Goal: Connect with others: Connect with others

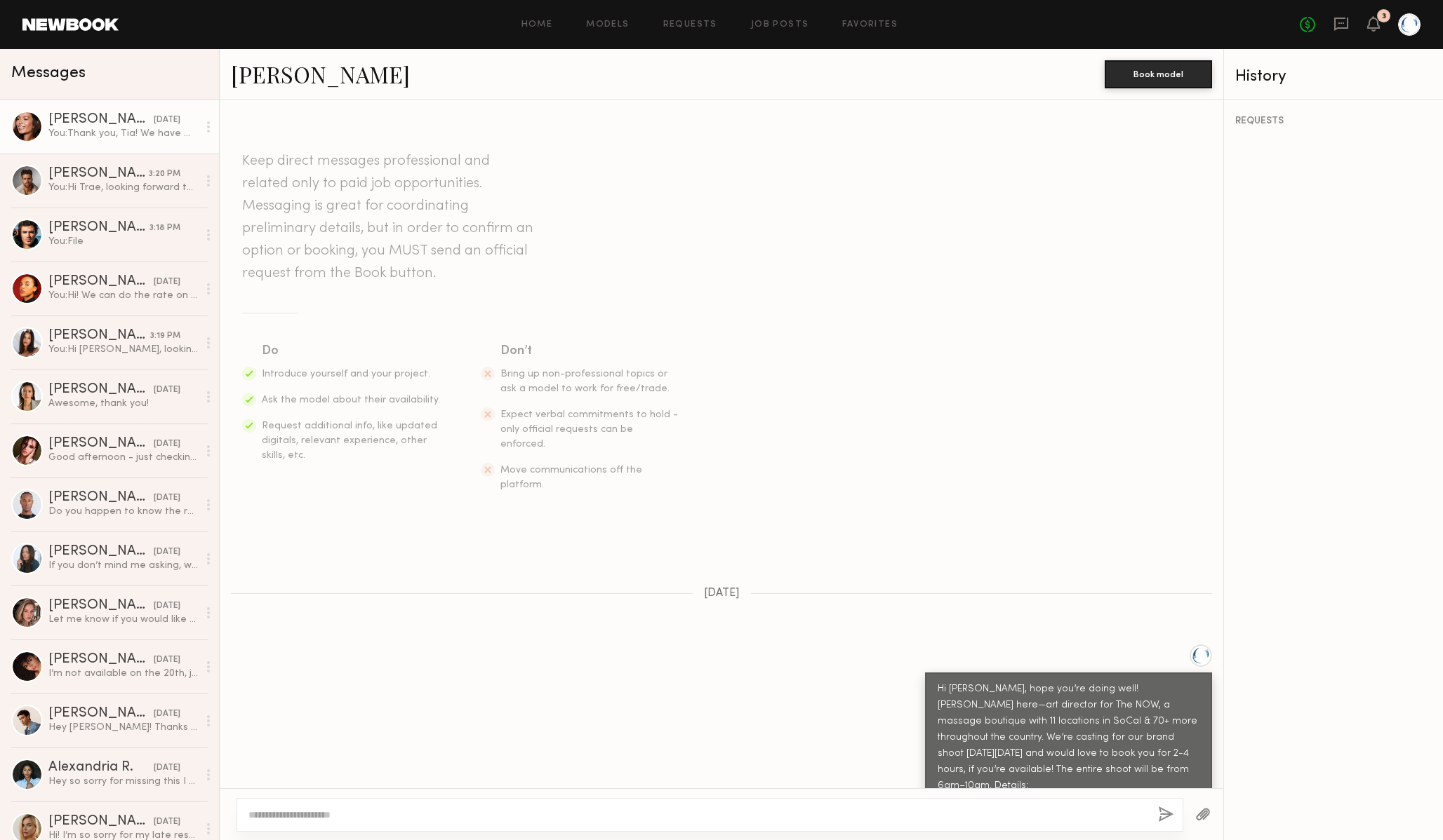
scroll to position [581, 0]
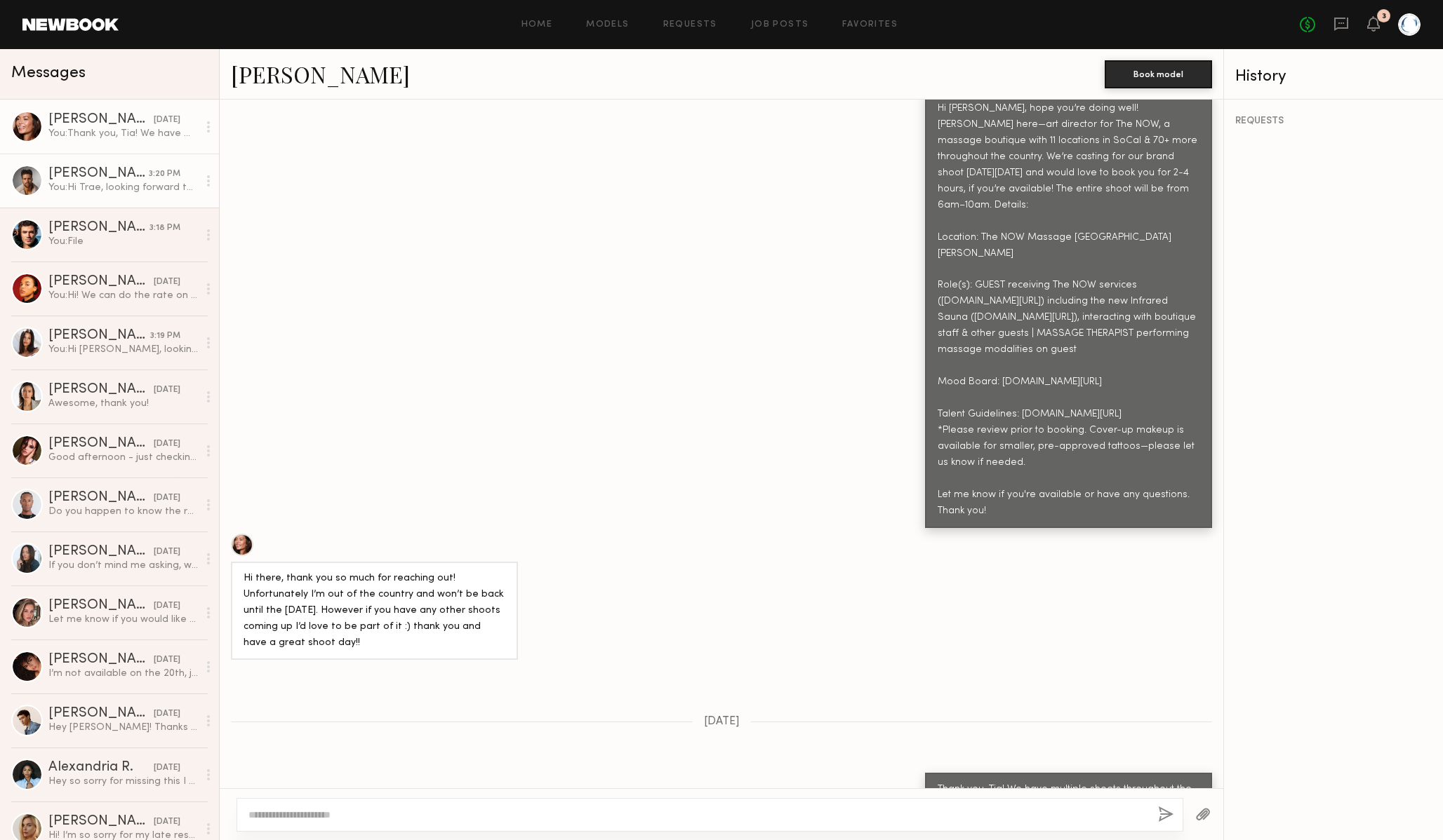
click at [123, 187] on div "You: Hi Trae, looking forward to our shoot [DATE]! Attached is your call sheet—…" at bounding box center [124, 188] width 150 height 13
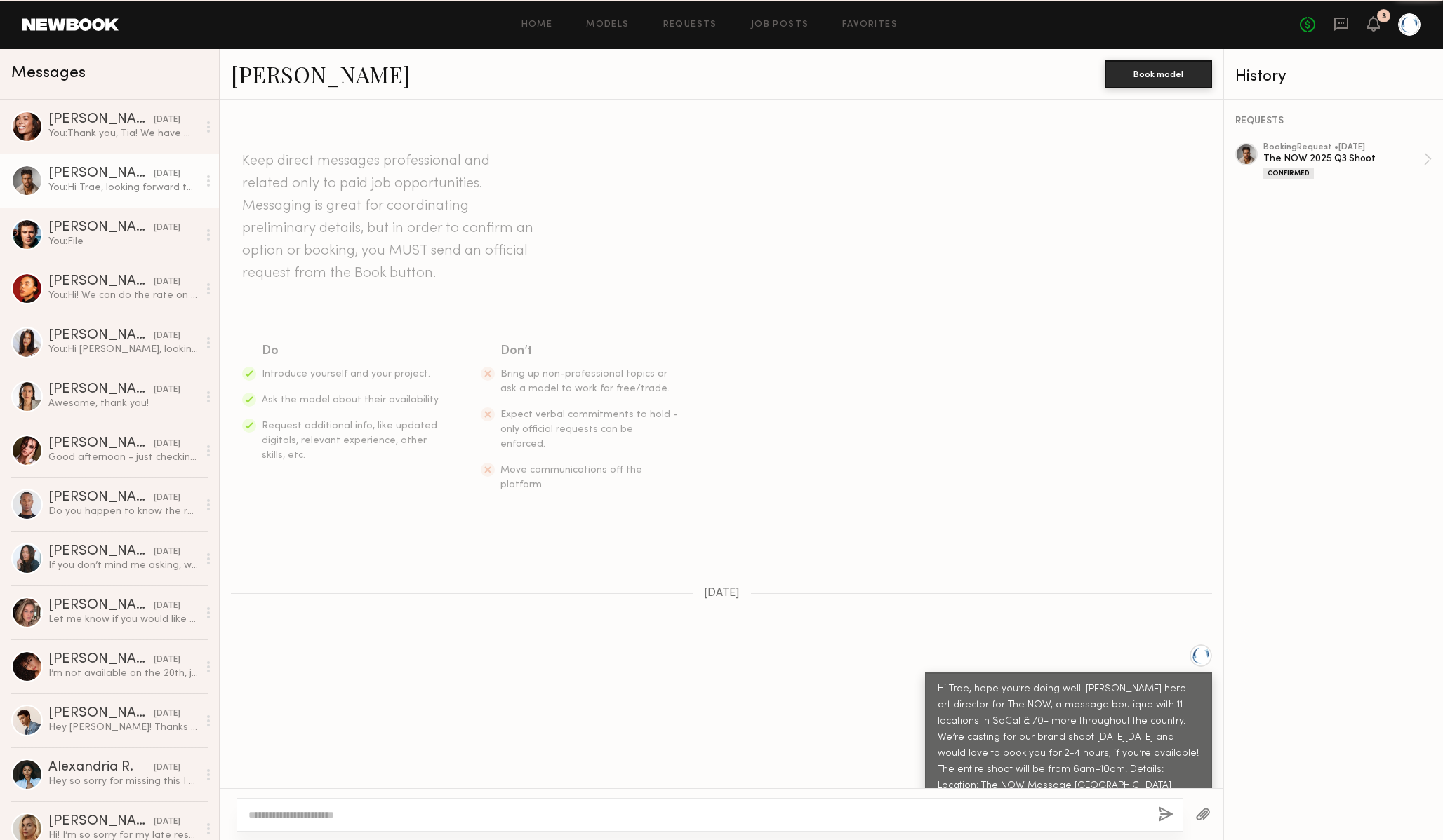
scroll to position [1364, 0]
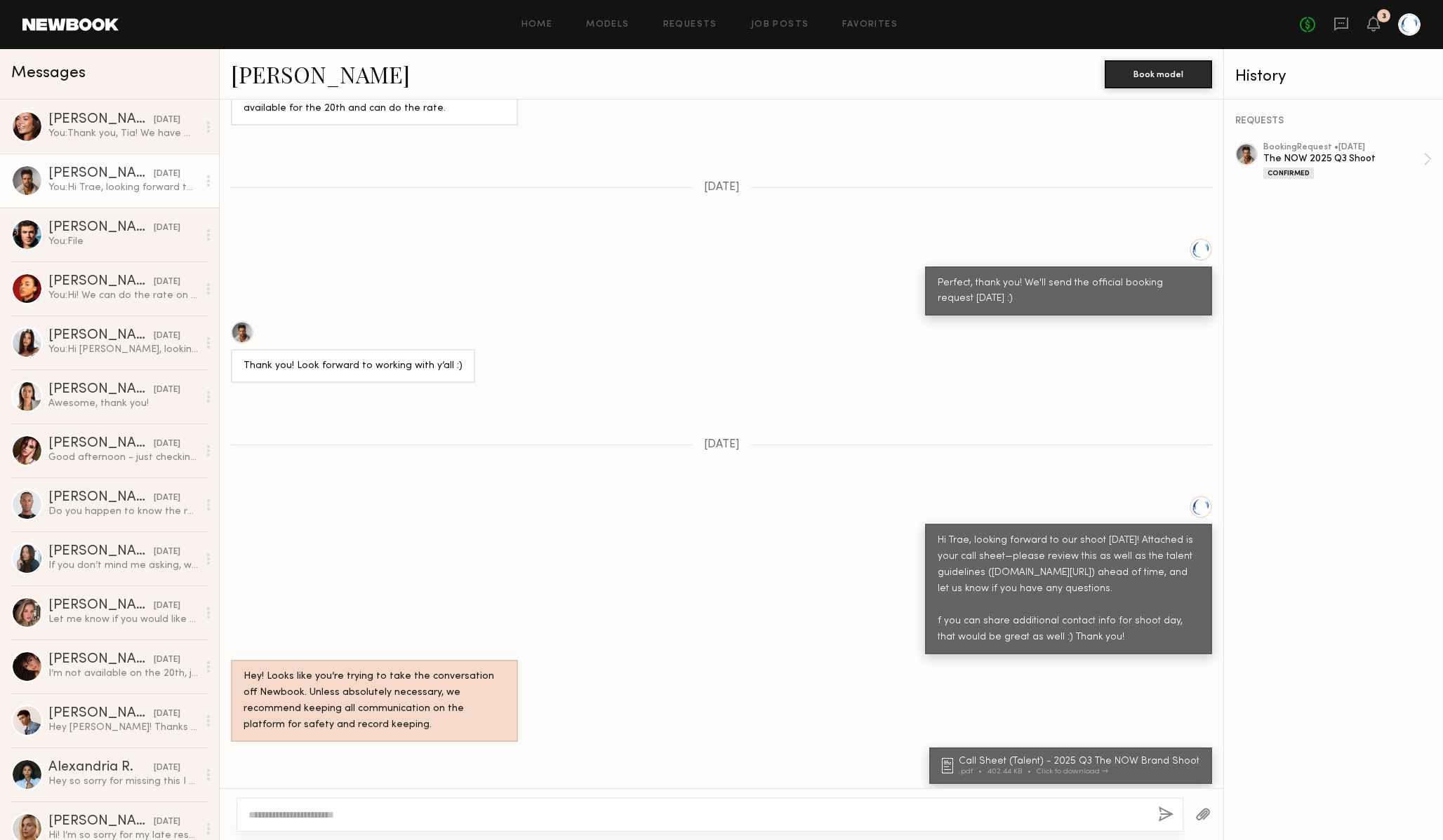
click at [334, 799] on div "Hey! Number: 9415866028 Email: Trae.gilley@gmail.com" at bounding box center [374, 824] width 262 height 49
copy div "9415866028"
click at [422, 790] on div "Hey! Number: 9415866028 Email: Trae.gilley@gmail.com" at bounding box center [722, 822] width 1004 height 66
click at [323, 799] on div "Hey! Number: 9415866028 Email: Trae.gilley@gmail.com" at bounding box center [374, 824] width 262 height 49
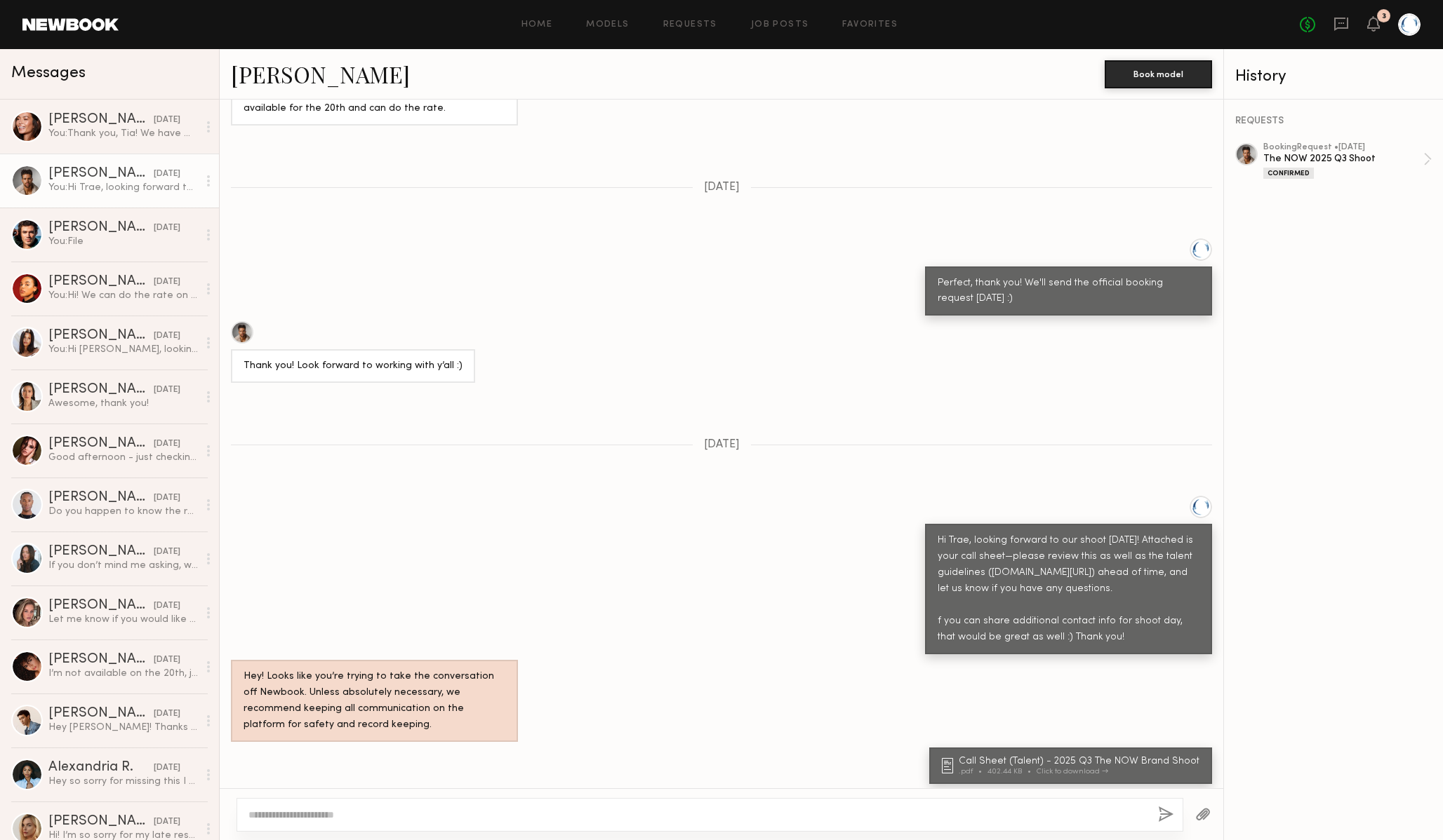
click at [323, 799] on div "Hey! Number: 9415866028 Email: Trae.gilley@gmail.com" at bounding box center [374, 824] width 262 height 49
copy div "9415866028"
click at [432, 790] on div "Hey! Number: 9415866028 Email: Trae.gilley@gmail.com" at bounding box center [722, 822] width 1004 height 66
click at [336, 799] on div "Hey! Number: 9415866028 Email: Trae.gilley@gmail.com" at bounding box center [374, 824] width 262 height 49
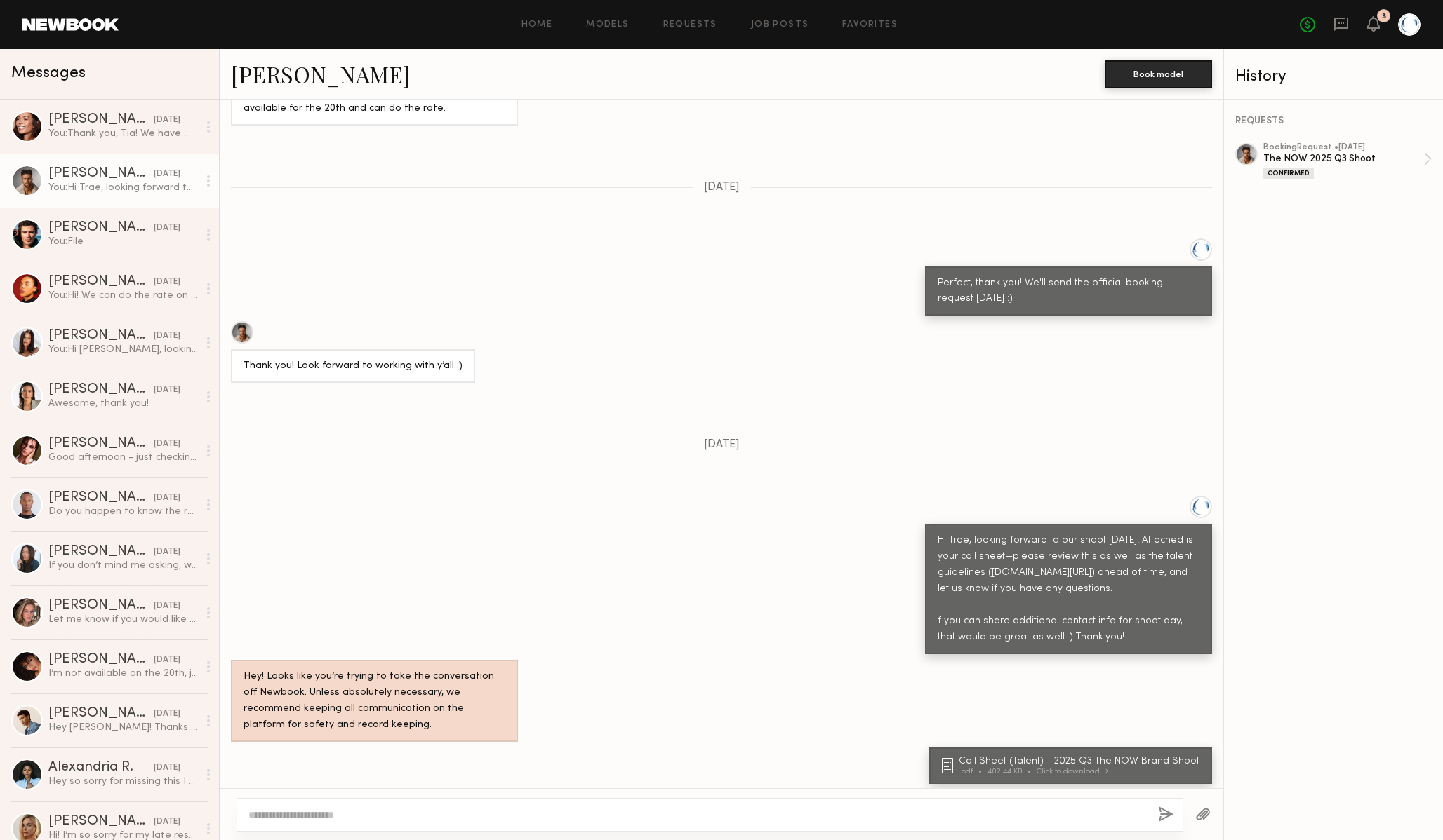
copy div "9415866028"
drag, startPoint x: 273, startPoint y: 759, endPoint x: 373, endPoint y: 759, distance: 100.0
click at [373, 799] on div "Hey! Number: 9415866028 Email: Trae.gilley@gmail.com" at bounding box center [374, 824] width 262 height 49
copy div "Trae.gilley@gmail.com"
click at [617, 815] on textarea at bounding box center [697, 815] width 898 height 14
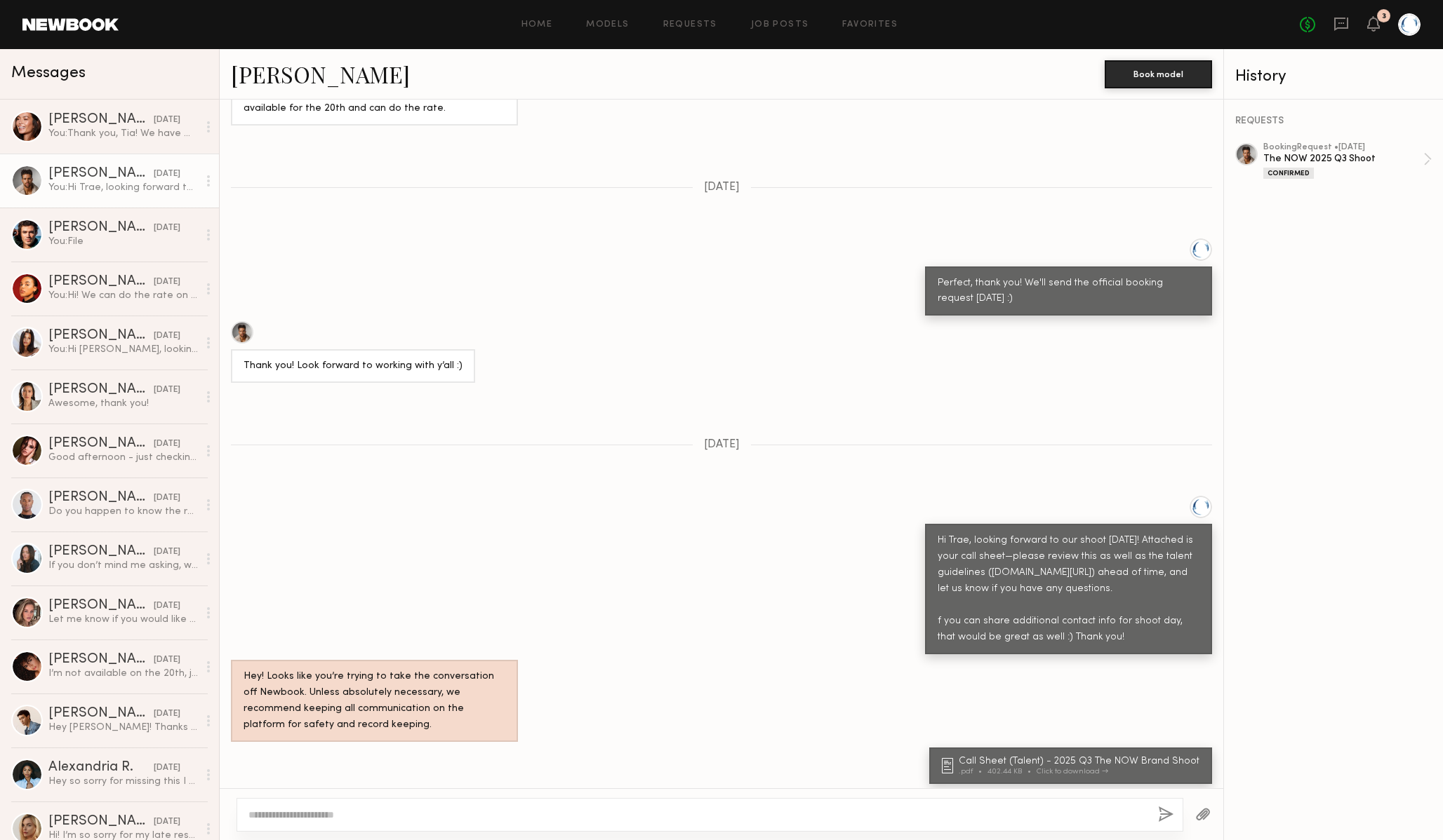
click at [608, 815] on textarea at bounding box center [697, 815] width 898 height 14
type textarea "**********"
click at [1152, 812] on div "**********" at bounding box center [710, 807] width 947 height 48
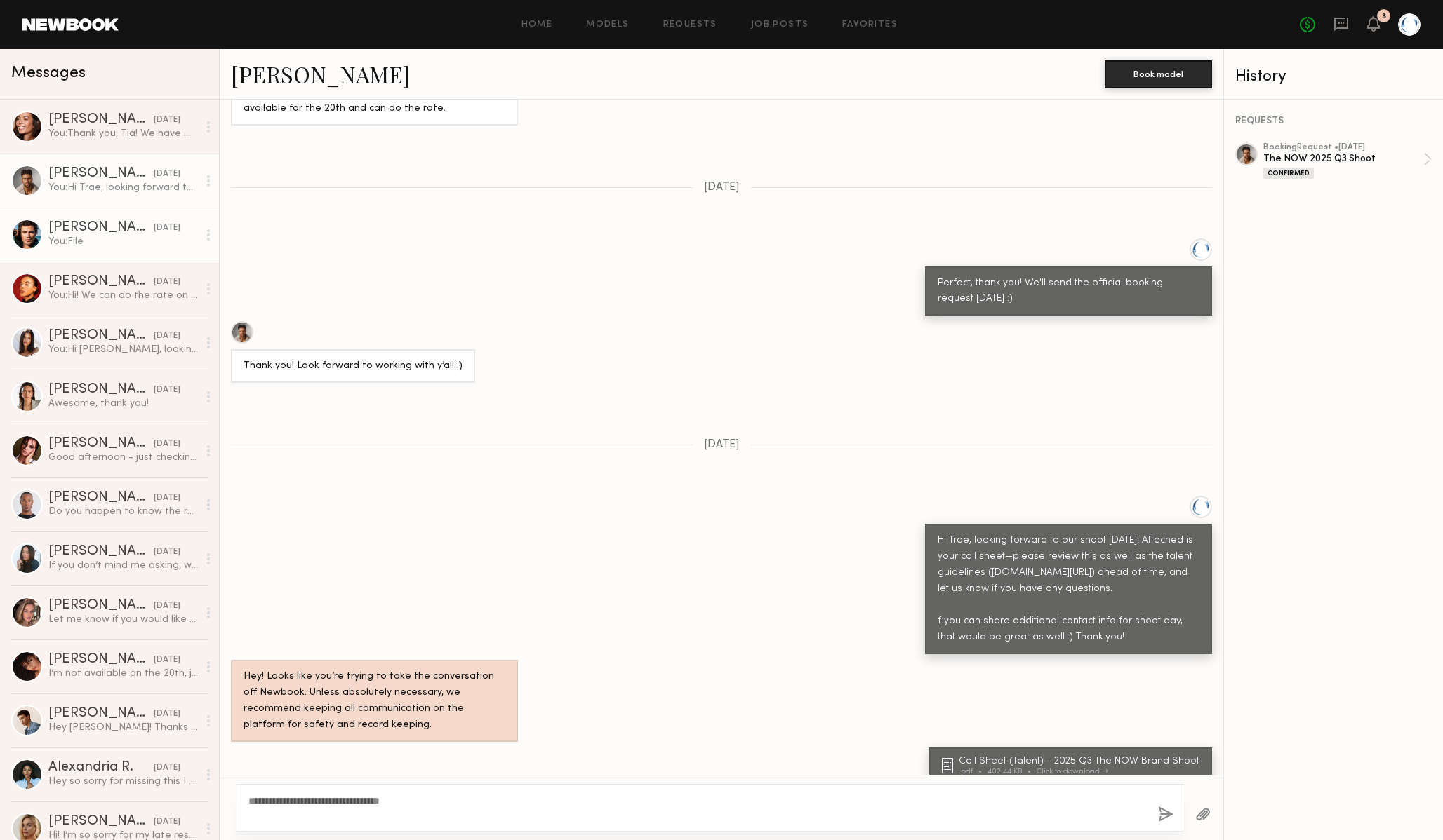
click at [117, 233] on div "Chase H." at bounding box center [101, 228] width 105 height 14
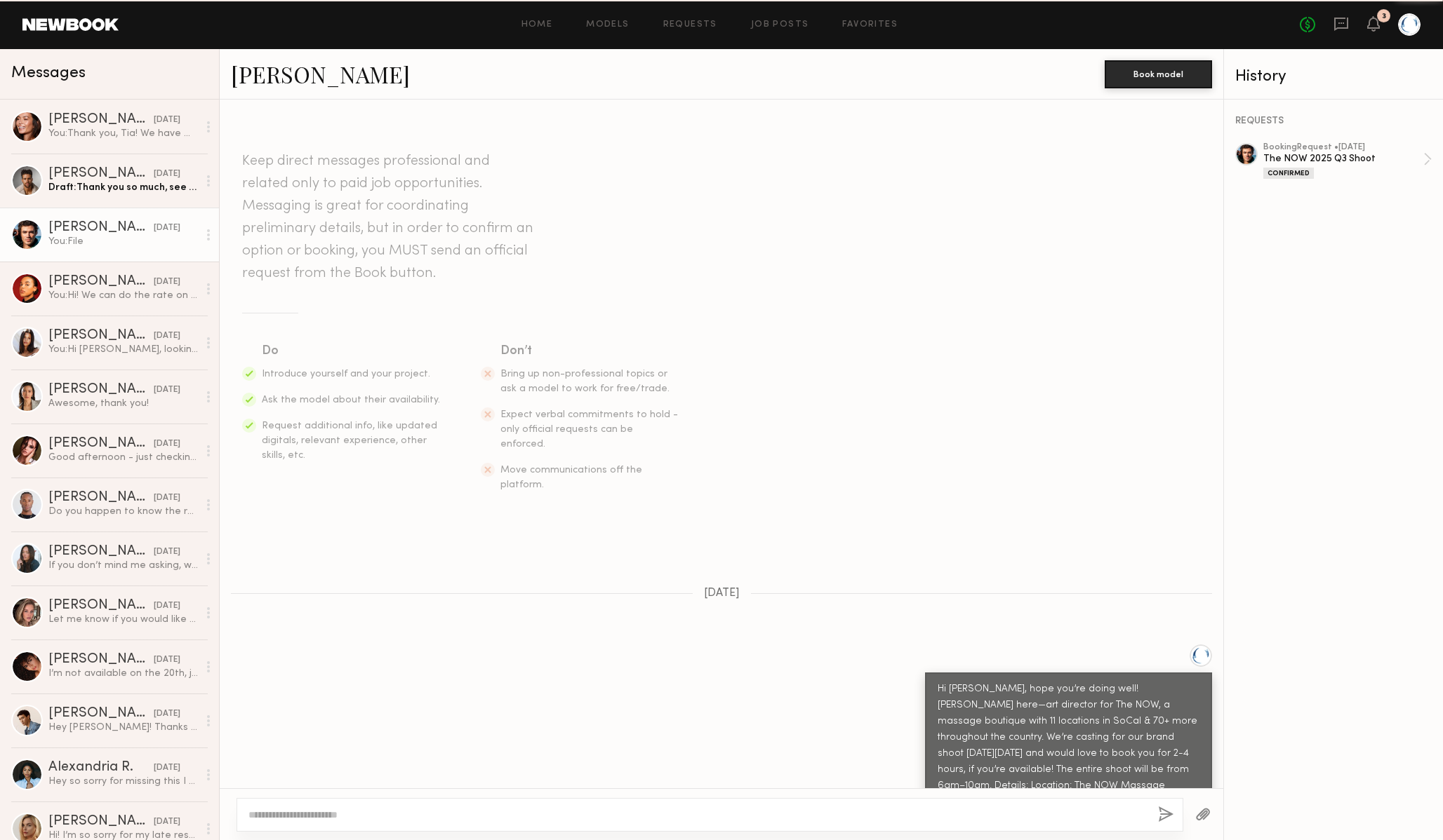
scroll to position [1727, 0]
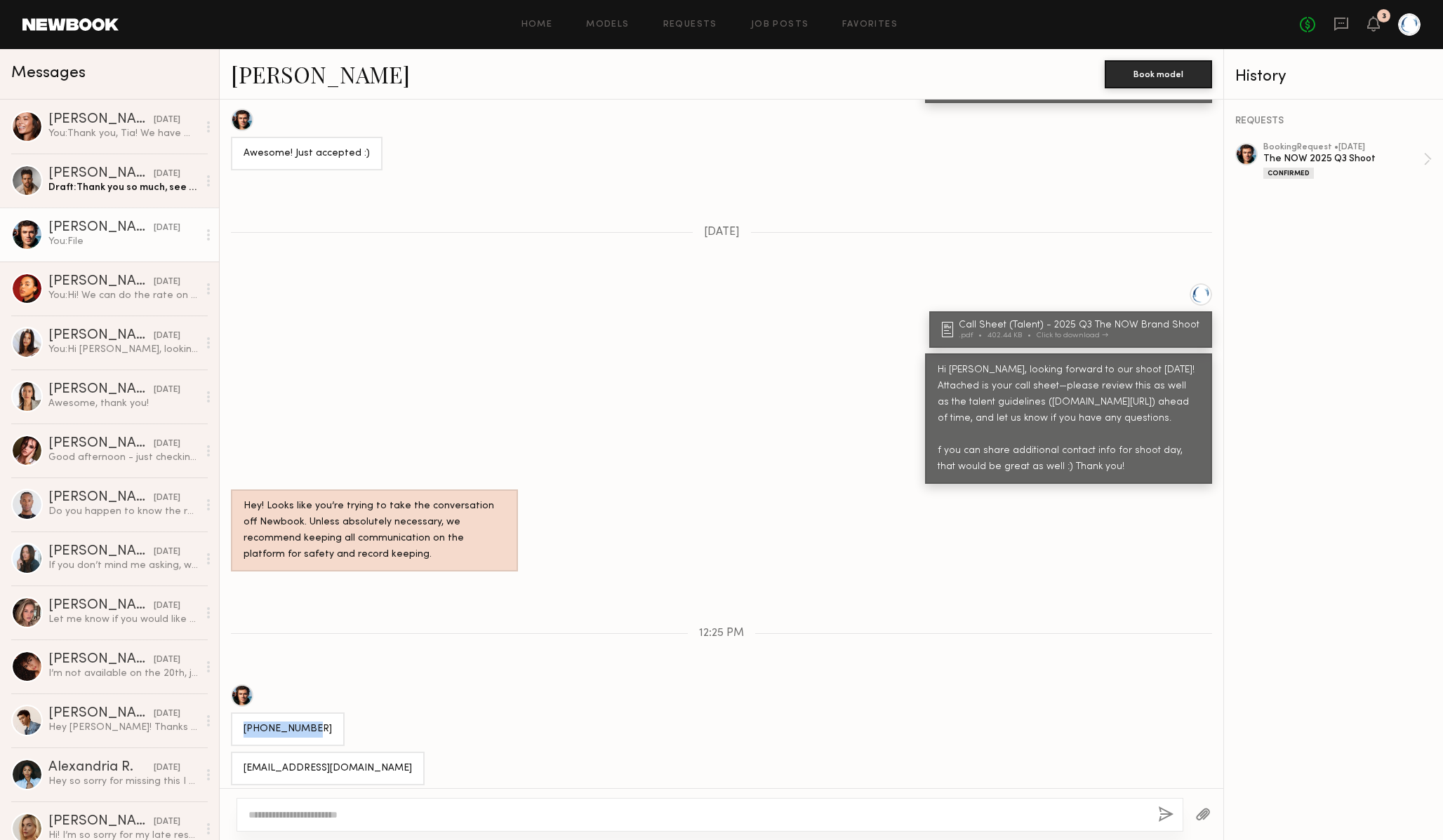
drag, startPoint x: 305, startPoint y: 679, endPoint x: 228, endPoint y: 678, distance: 77.0
click at [228, 685] on div "714-366-3819" at bounding box center [722, 716] width 1004 height 62
copy div "714-366-3819"
click at [353, 761] on div "Chasehamilton96@yahoo.com" at bounding box center [327, 769] width 168 height 16
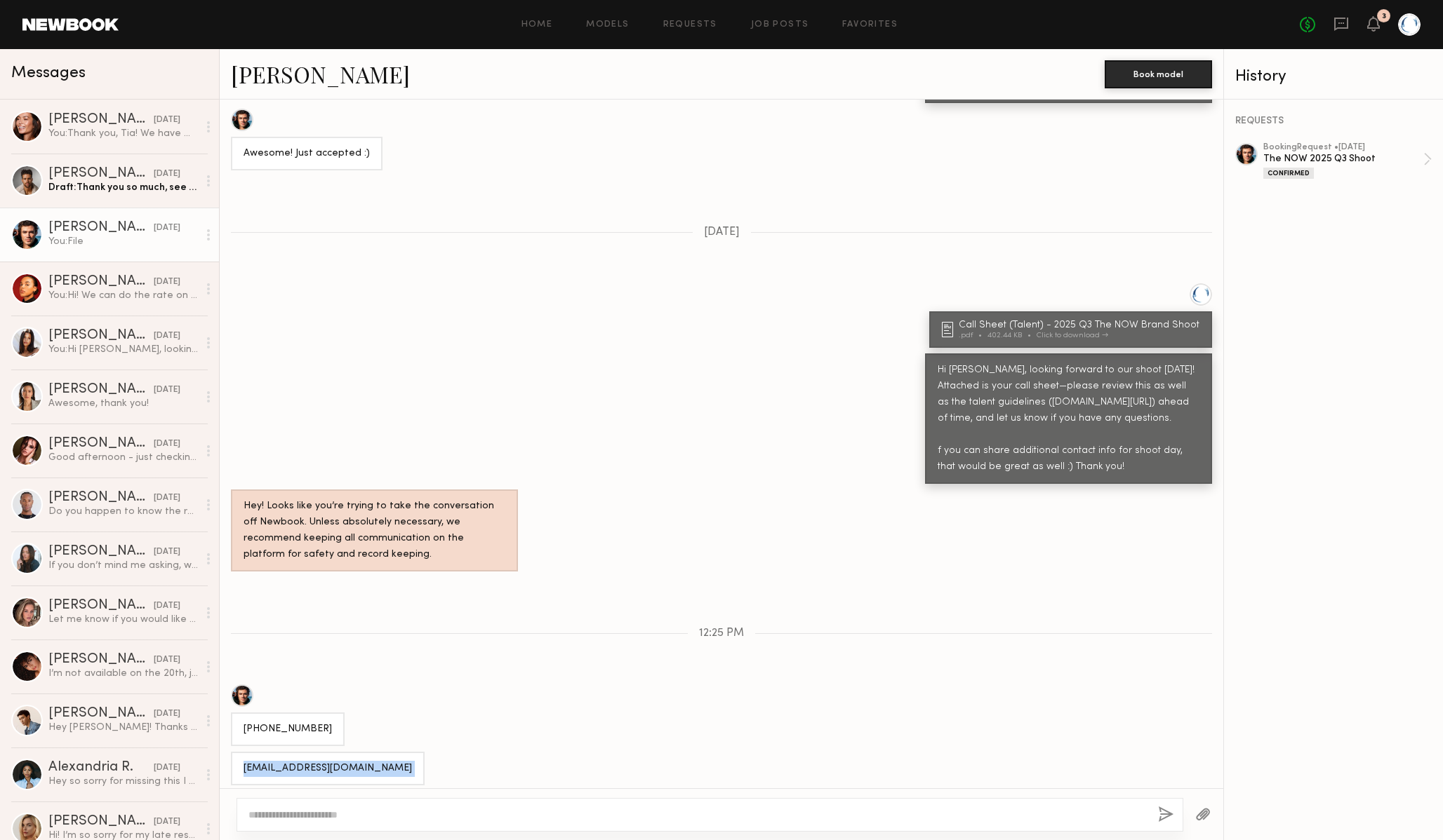
click at [353, 761] on div "Chasehamilton96@yahoo.com" at bounding box center [327, 769] width 168 height 16
copy div "Chasehamilton96@yahoo.com"
click at [125, 189] on div "Draft: Thank you so much, see you tomorrow!" at bounding box center [124, 188] width 150 height 13
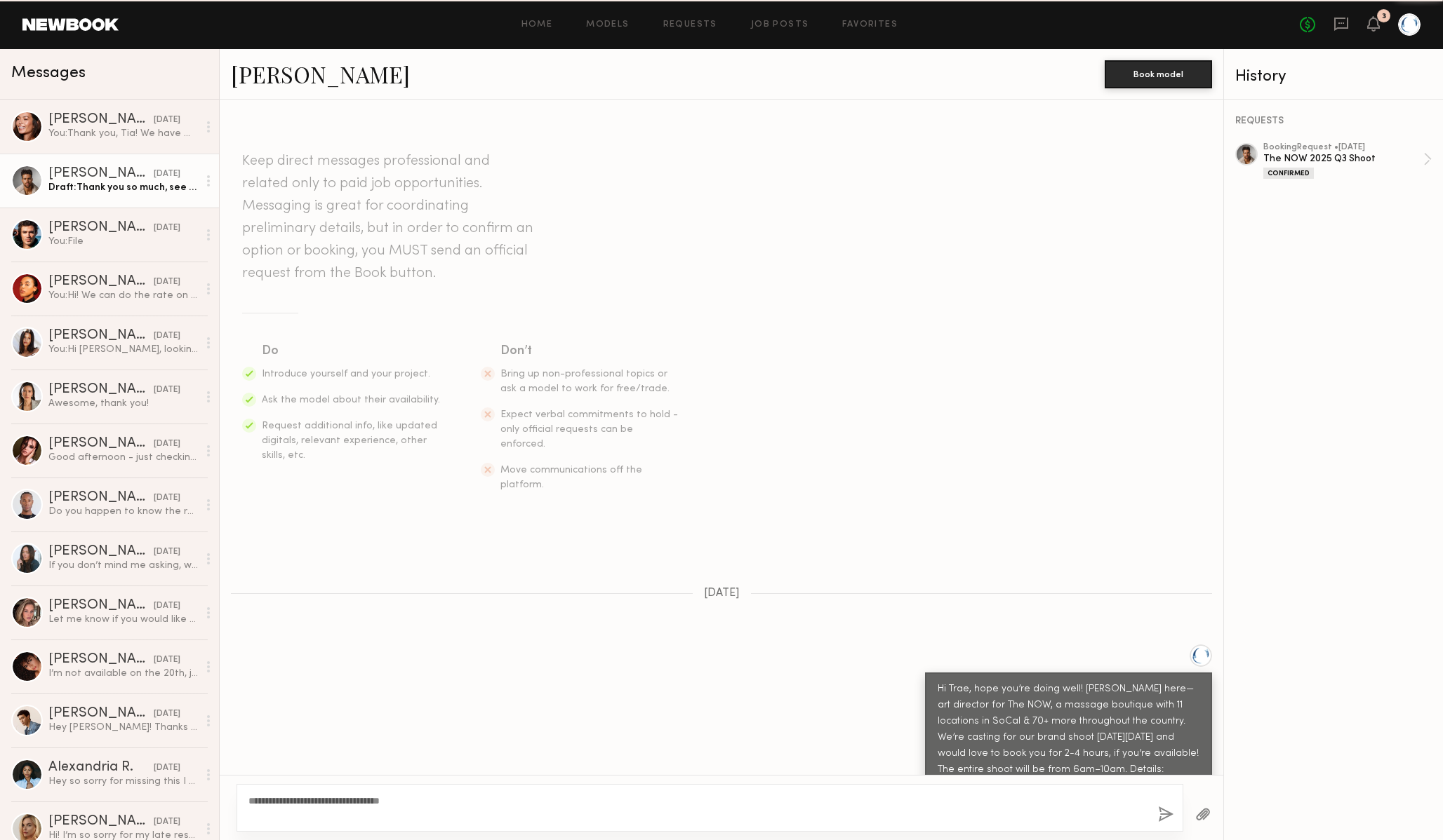
scroll to position [1364, 0]
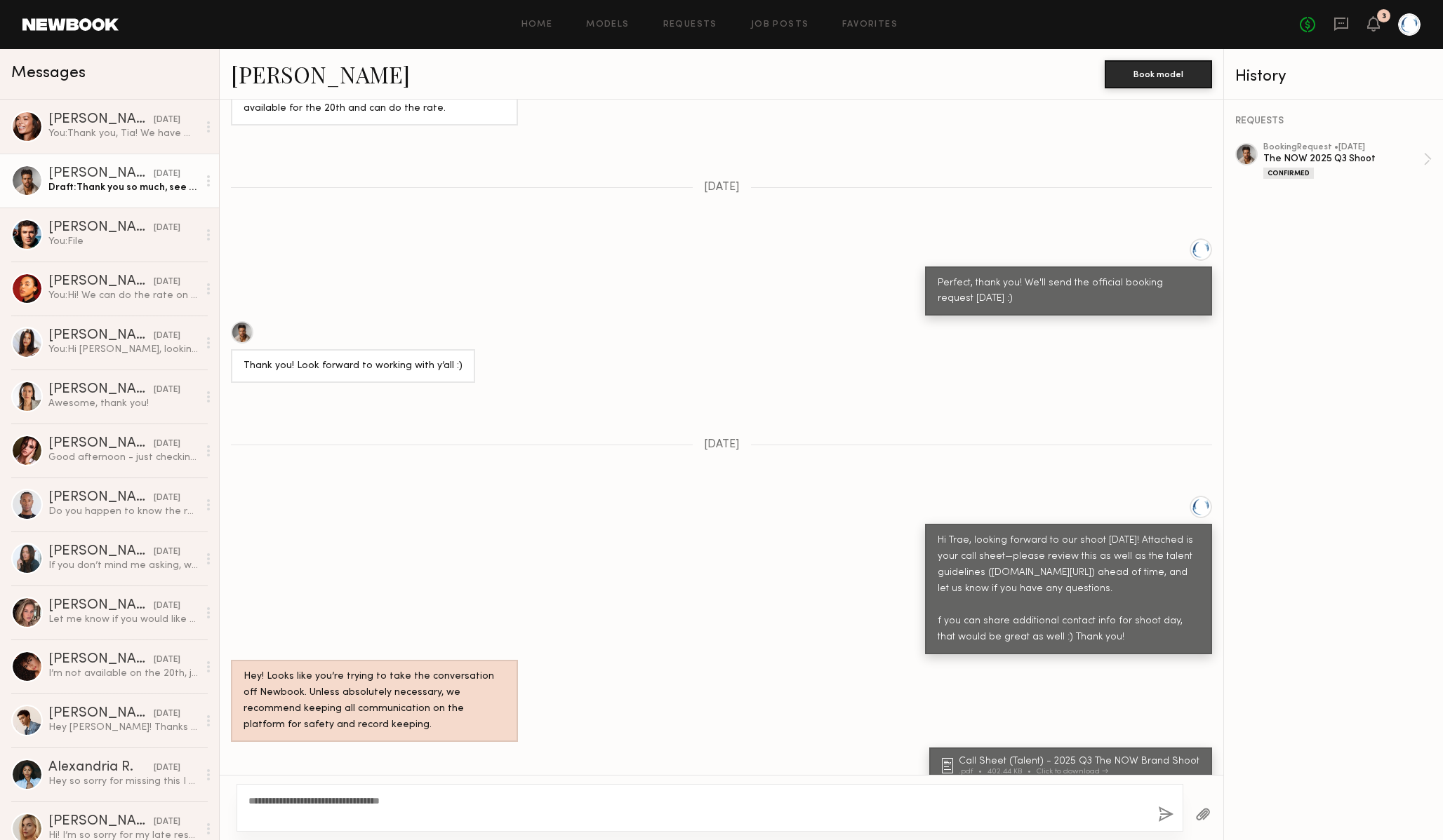
click at [464, 802] on textarea "**********" at bounding box center [697, 808] width 898 height 28
click at [463, 802] on textarea "**********" at bounding box center [697, 808] width 898 height 28
click at [520, 807] on textarea "**********" at bounding box center [697, 808] width 898 height 28
click at [1162, 816] on button "button" at bounding box center [1165, 816] width 15 height 18
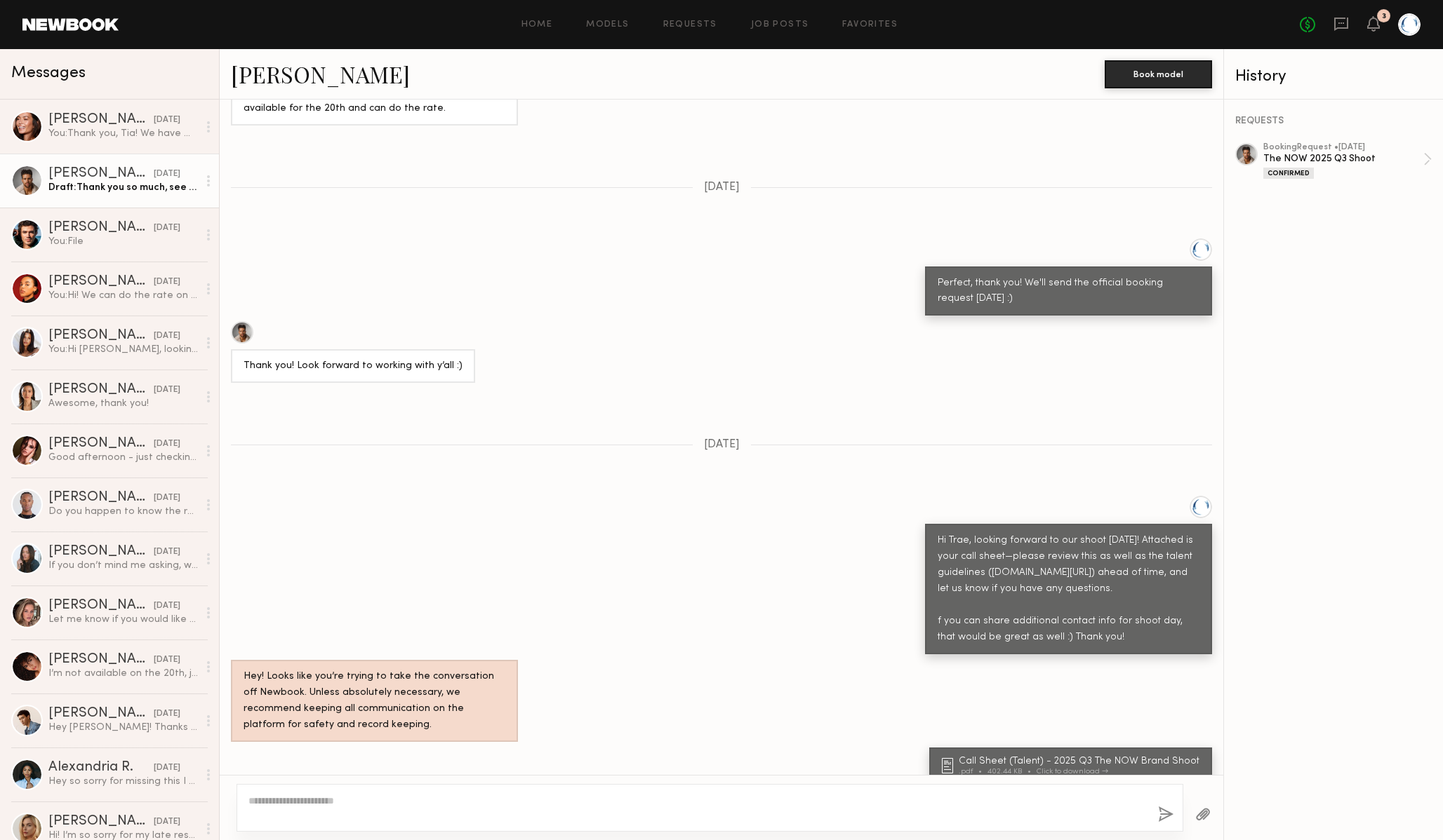
scroll to position [1539, 0]
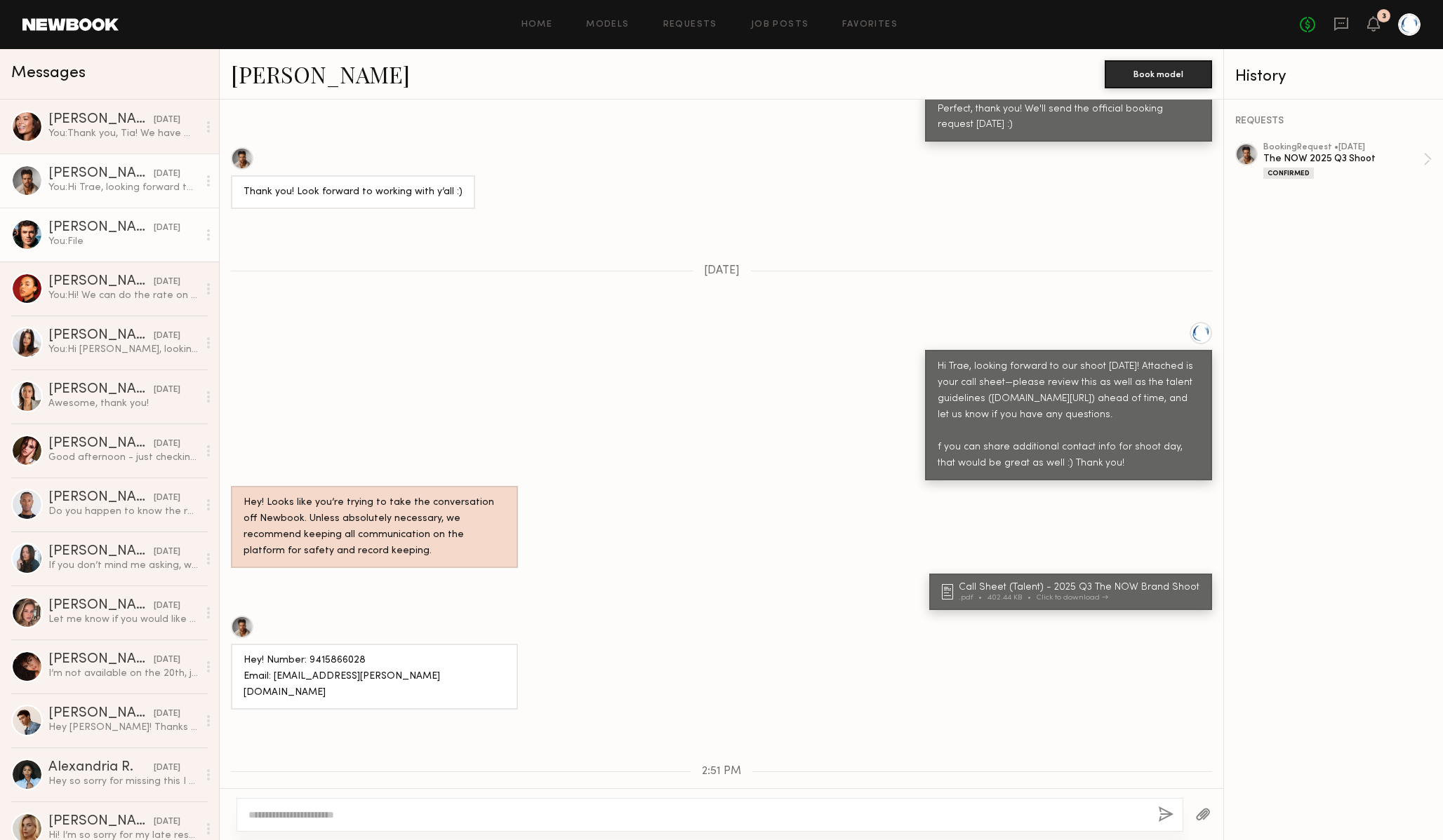
click at [102, 250] on link "Chase H. yesterday You: File" at bounding box center [109, 234] width 219 height 54
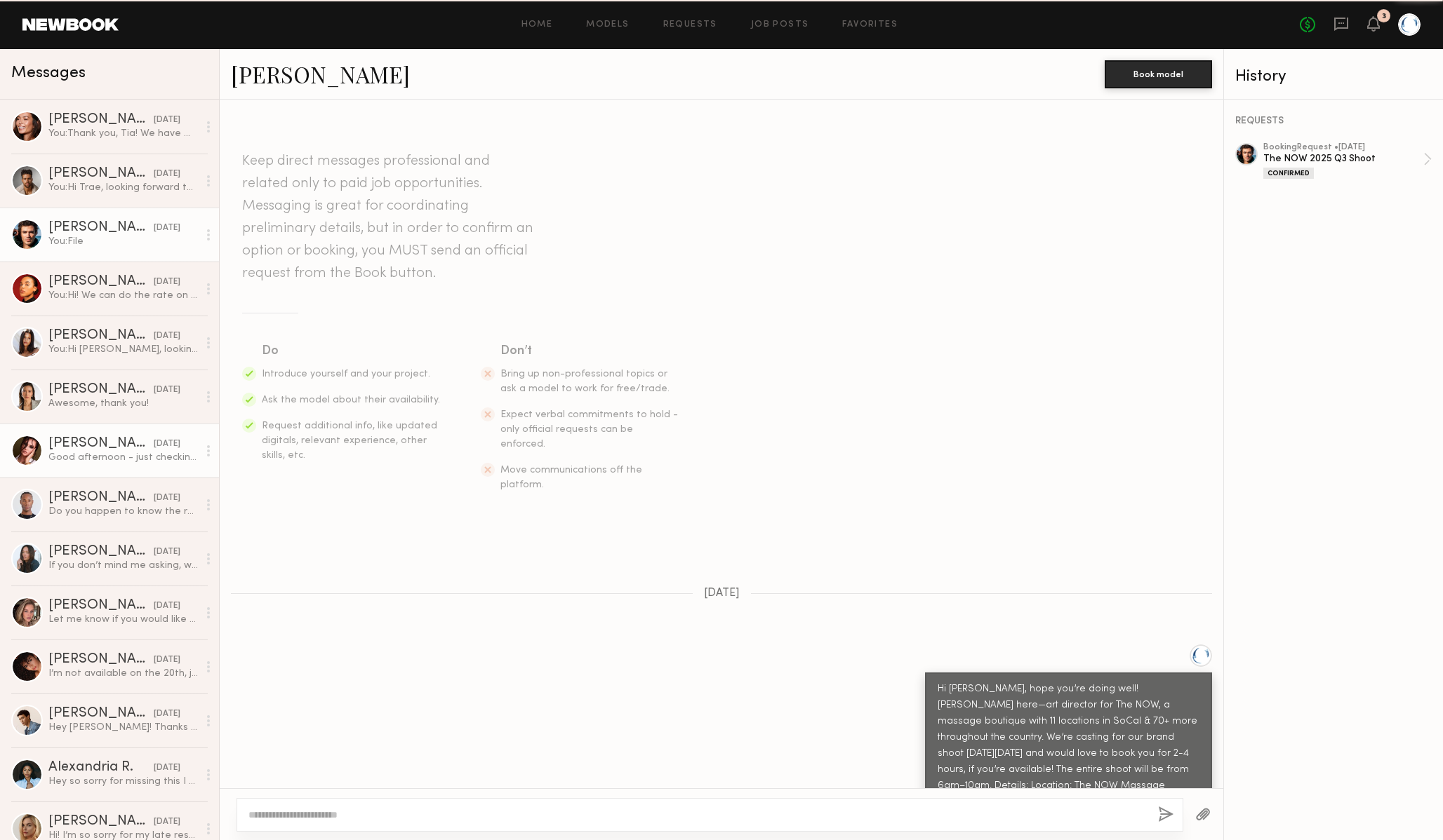
scroll to position [1727, 0]
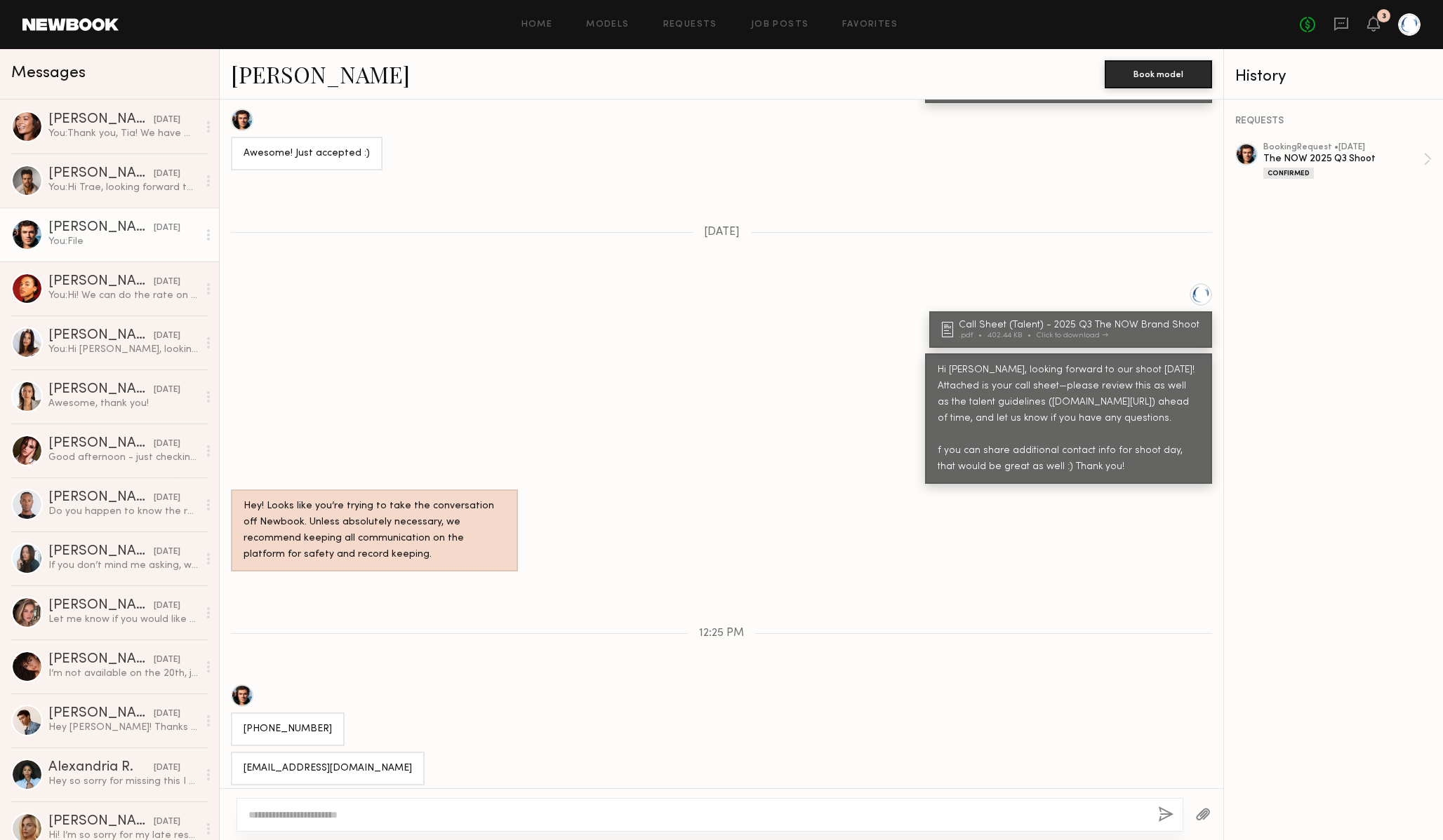
click at [481, 812] on textarea at bounding box center [697, 815] width 898 height 14
type textarea "**********"
click at [1162, 812] on button "button" at bounding box center [1165, 816] width 15 height 18
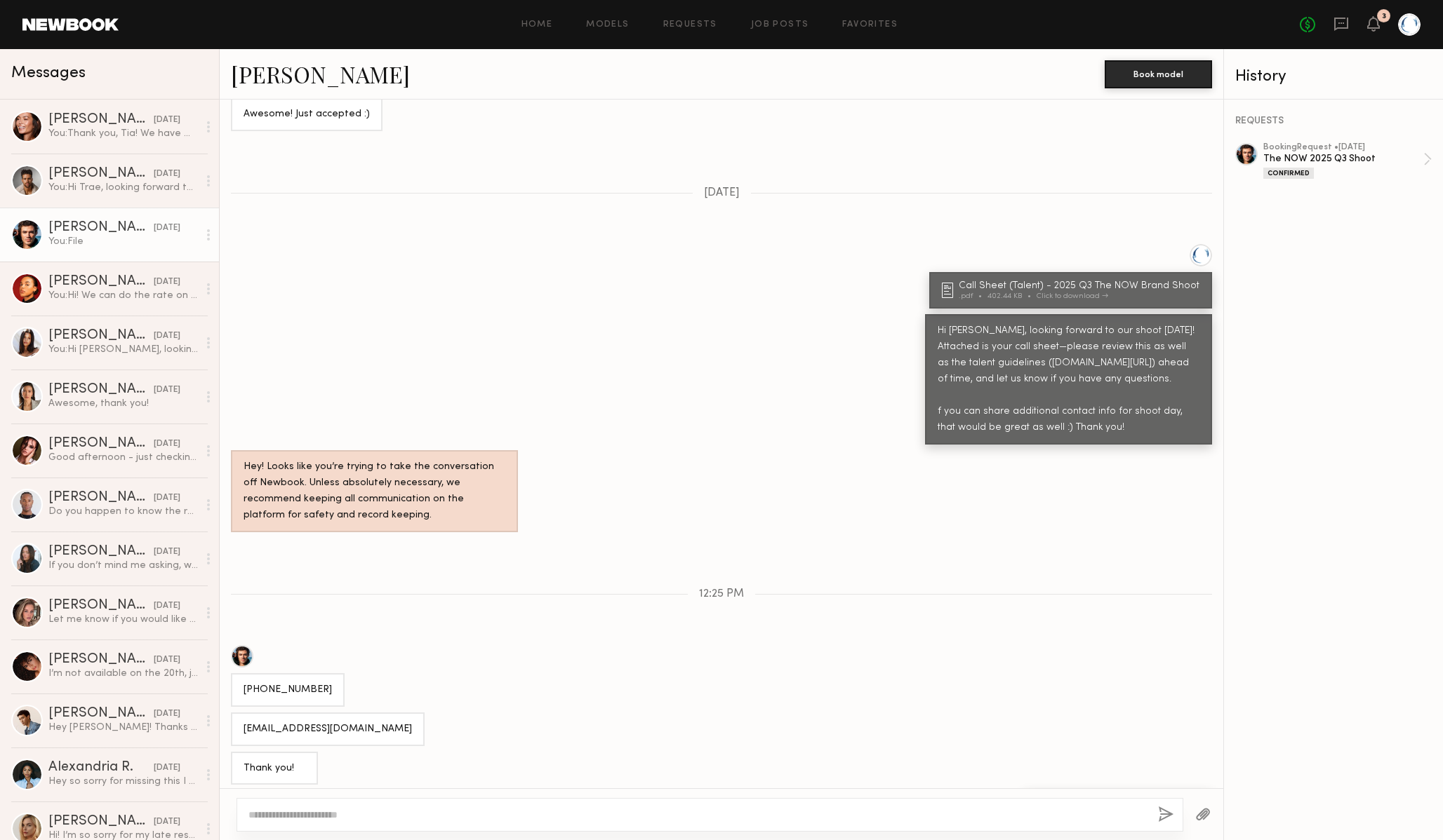
click at [617, 594] on div "Keep direct messages professional and related only to paid job opportunities. M…" at bounding box center [722, 443] width 1004 height 689
click at [97, 337] on div "Michaela B." at bounding box center [101, 336] width 105 height 14
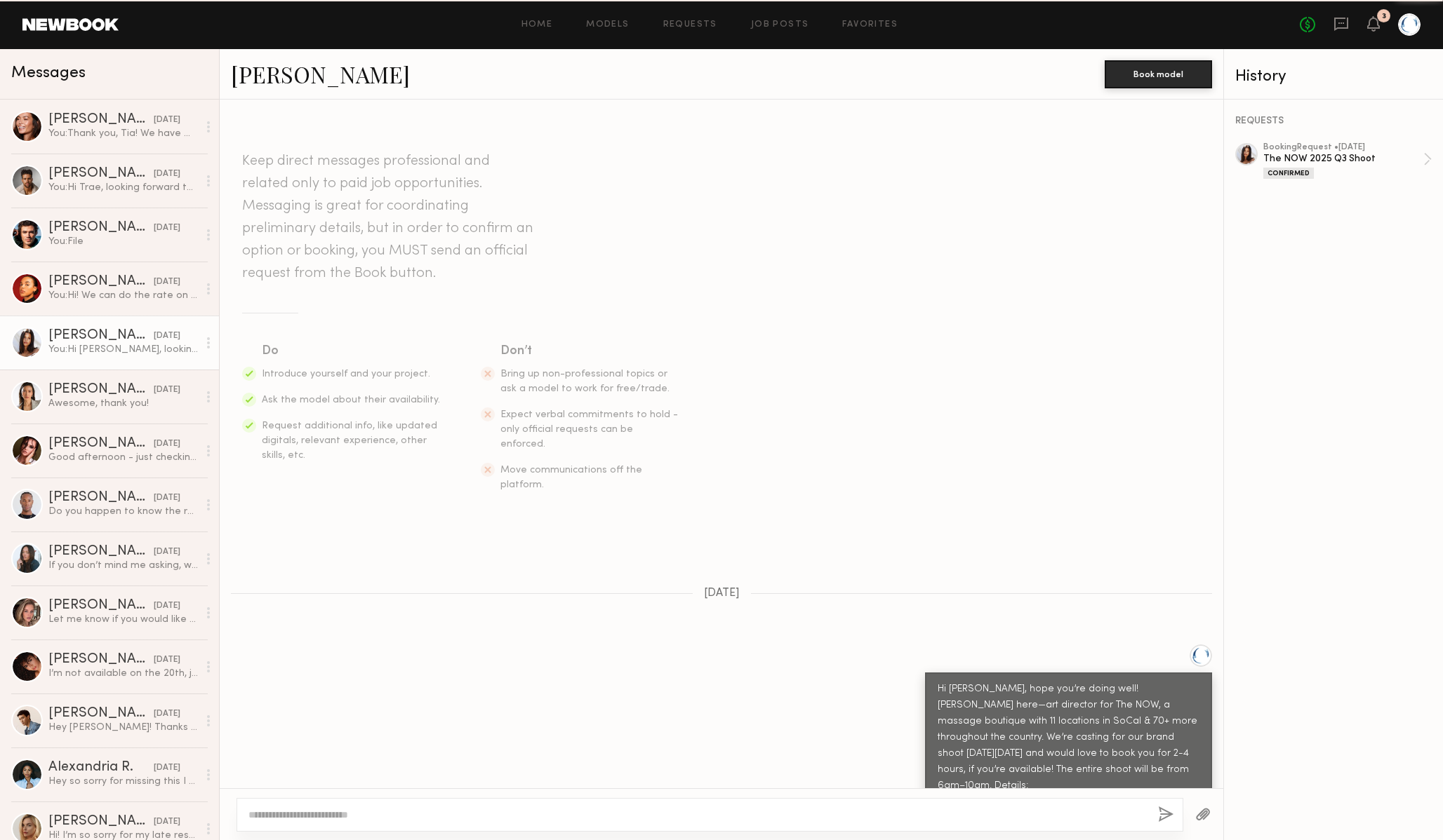
scroll to position [1444, 0]
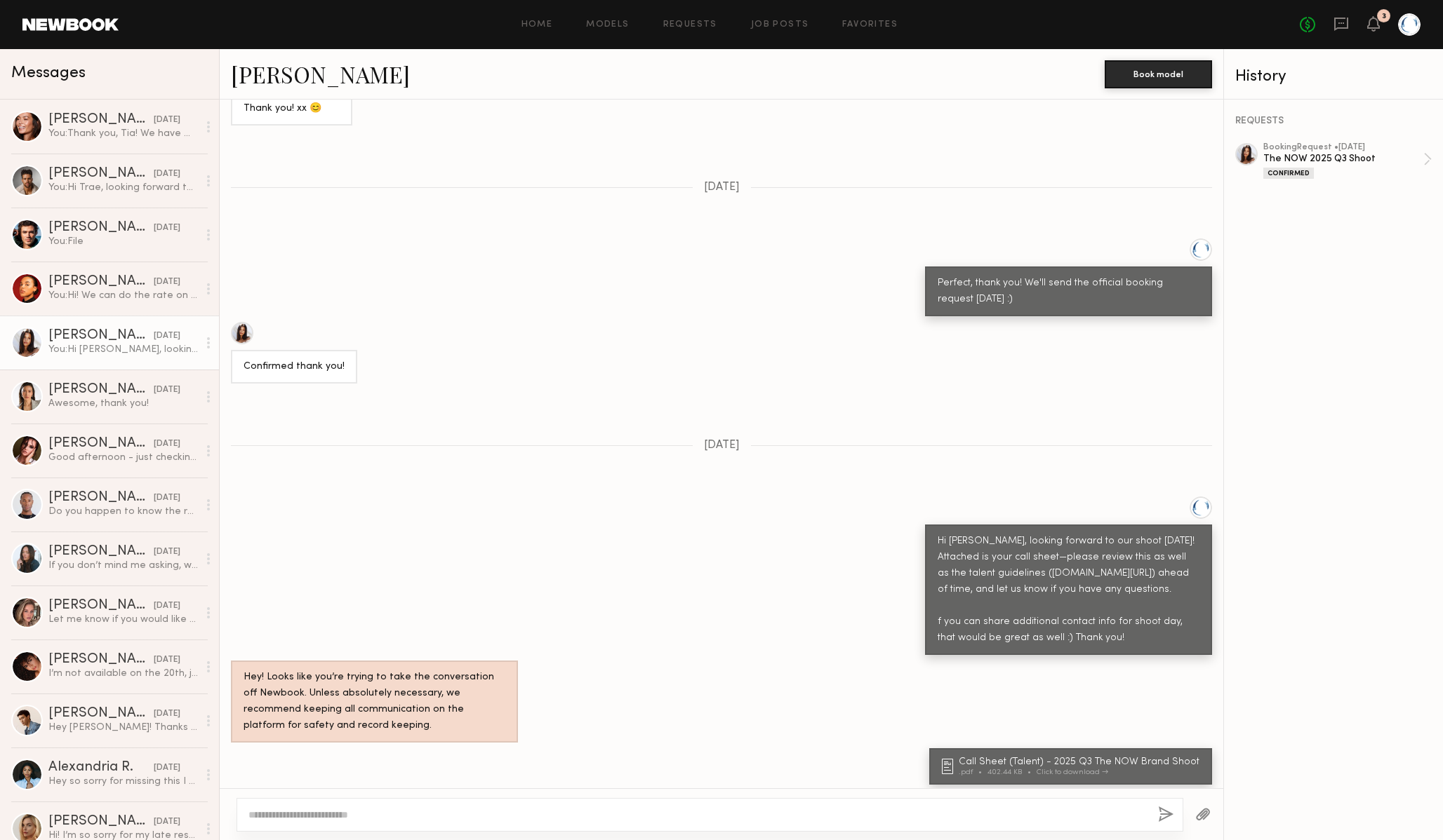
click at [412, 790] on div "Thanks so much! Can’t wait xx Here’s my #: 636-614-5324" at bounding box center [722, 815] width 1004 height 50
click at [374, 817] on textarea at bounding box center [697, 815] width 898 height 14
paste textarea "**********"
type textarea "**********"
drag, startPoint x: 364, startPoint y: 754, endPoint x: 303, endPoint y: 764, distance: 61.8
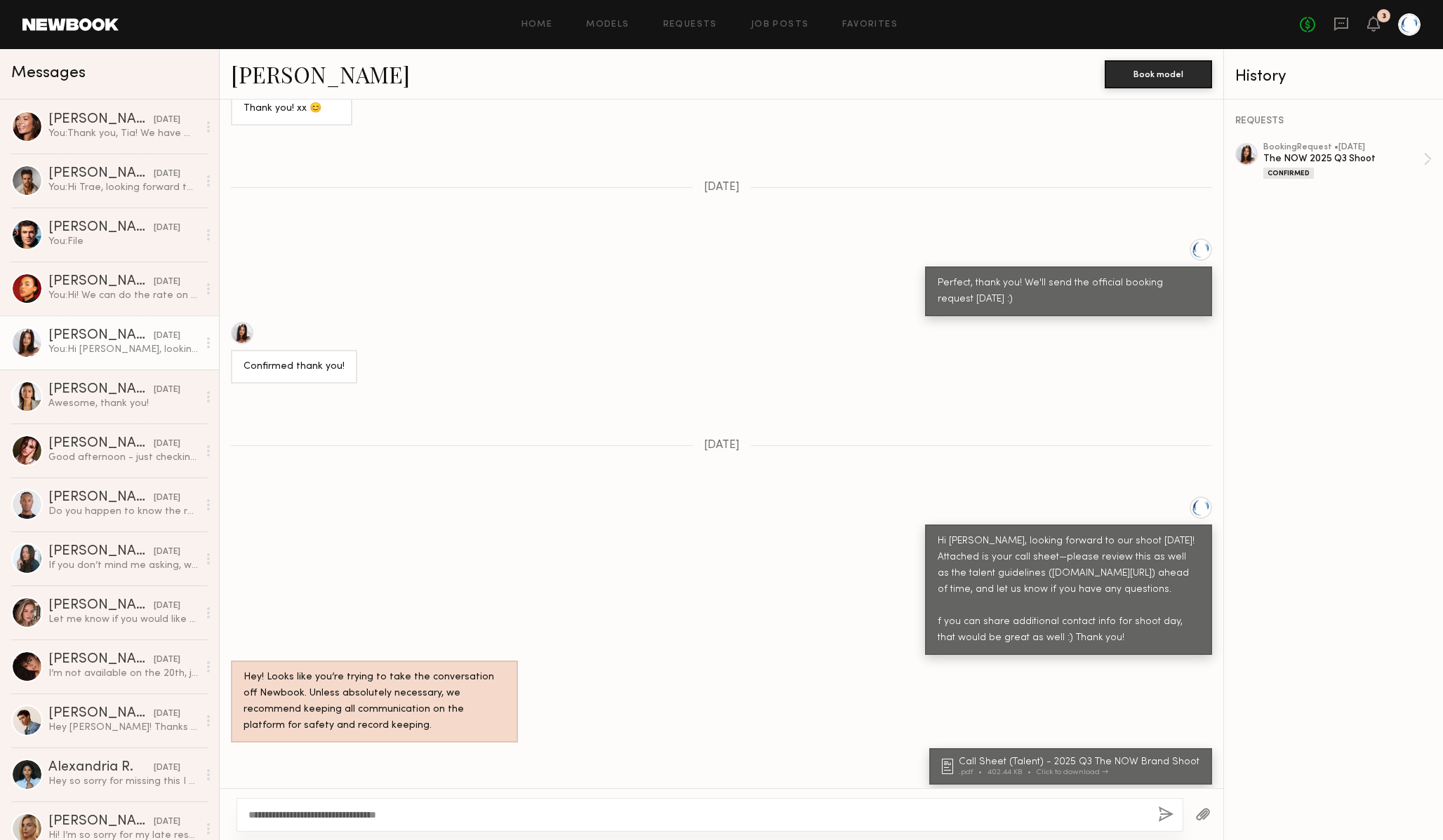
click at [303, 799] on div "Thanks so much! Can’t wait xx Here’s my #: 636-614-5324" at bounding box center [317, 816] width 149 height 33
copy div "636-614-5324"
click at [618, 809] on textarea "**********" at bounding box center [697, 815] width 898 height 14
click at [1164, 811] on button "button" at bounding box center [1165, 816] width 15 height 18
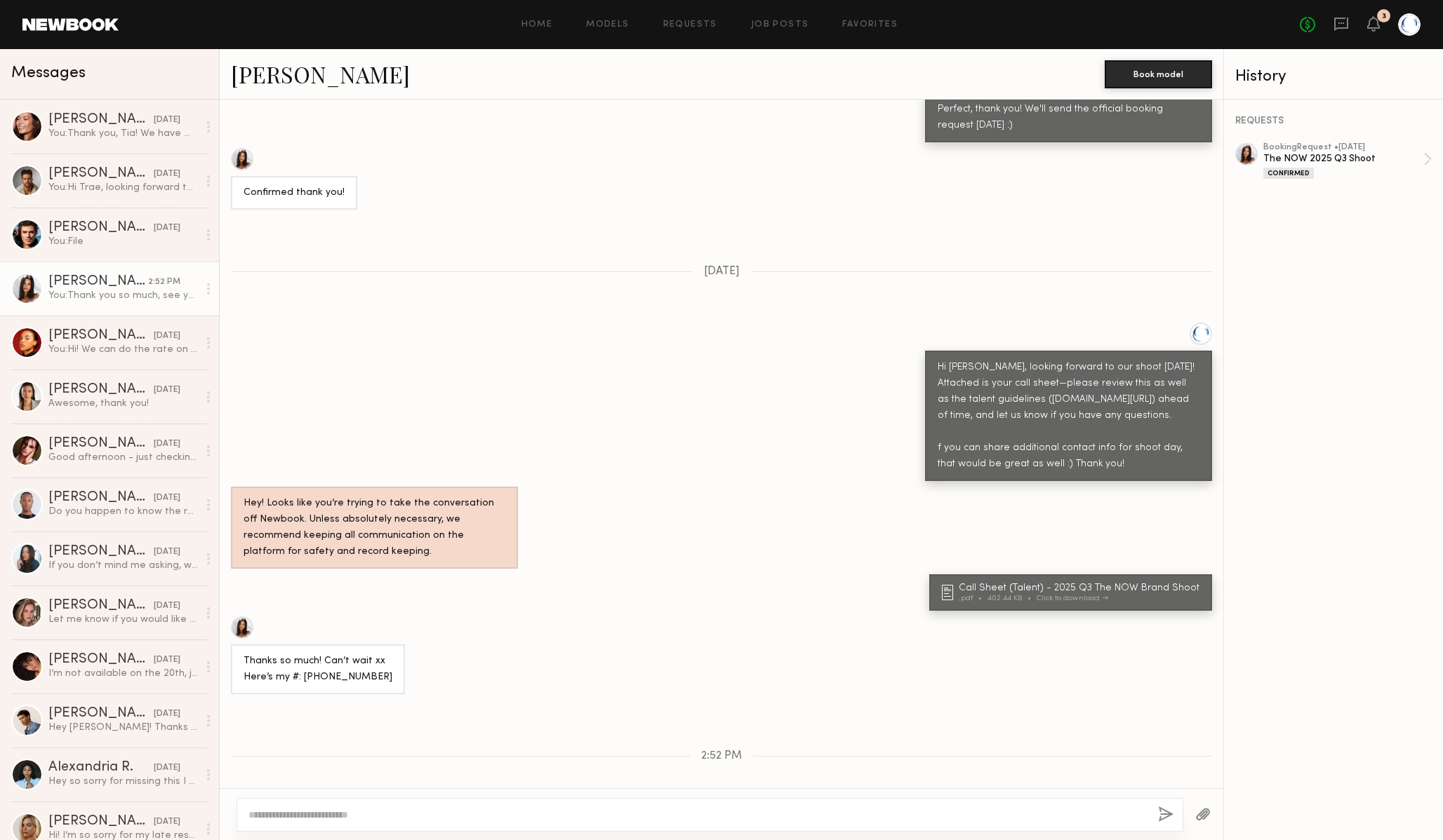
click at [172, 71] on div "Messages" at bounding box center [110, 71] width 197 height 21
click at [154, 123] on div "08/13/2025" at bounding box center [167, 120] width 27 height 13
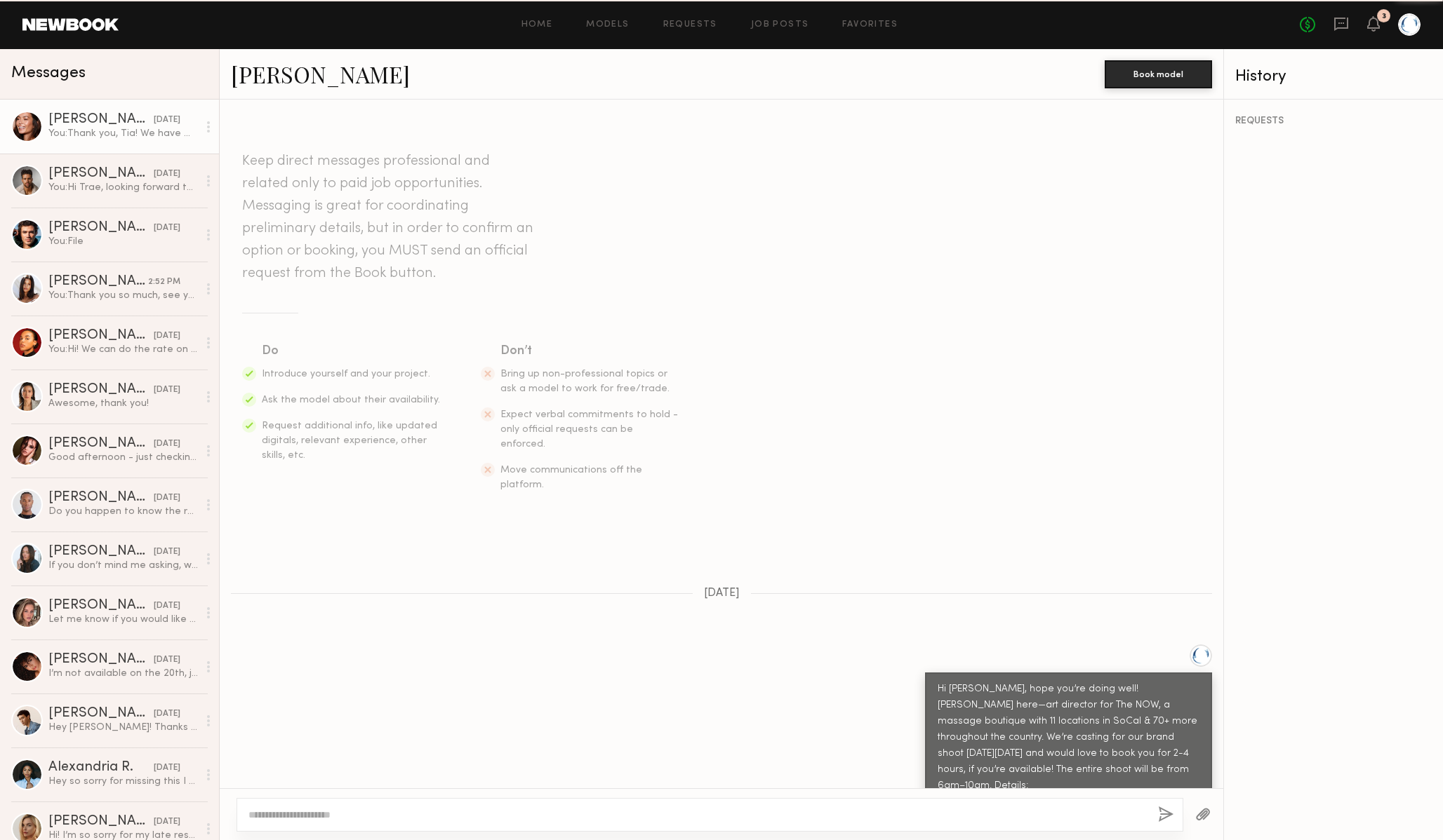
scroll to position [581, 0]
